Goal: Check status

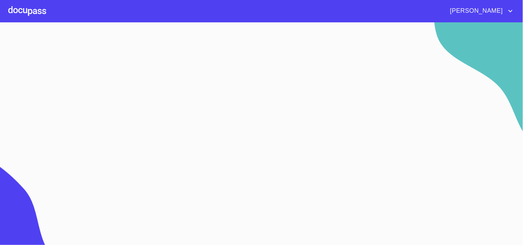
click at [30, 14] on div at bounding box center [27, 11] width 38 height 22
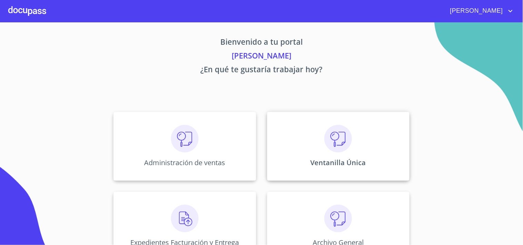
click at [338, 135] on img at bounding box center [338, 139] width 28 height 28
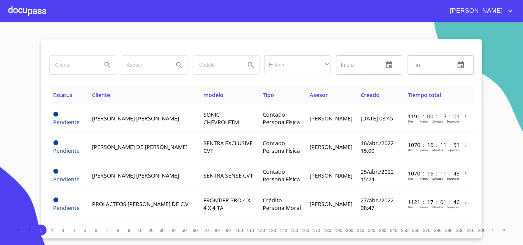
click at [73, 71] on input "search" at bounding box center [73, 65] width 47 height 19
type input "[PERSON_NAME]"
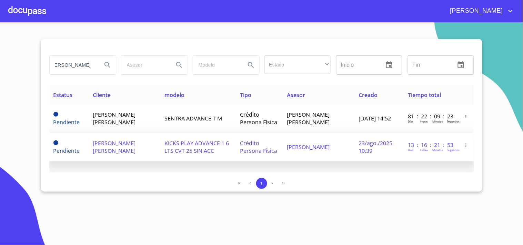
scroll to position [0, 0]
click at [405, 155] on td "13 : 16 : 21 : 53 [PERSON_NAME] Horas [PERSON_NAME]" at bounding box center [431, 147] width 55 height 29
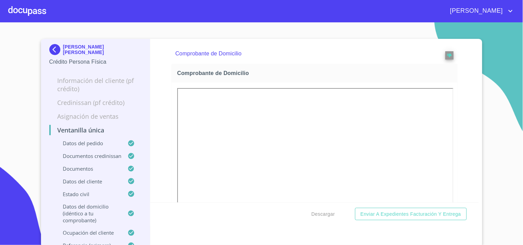
scroll to position [651, 0]
